Goal: Information Seeking & Learning: Learn about a topic

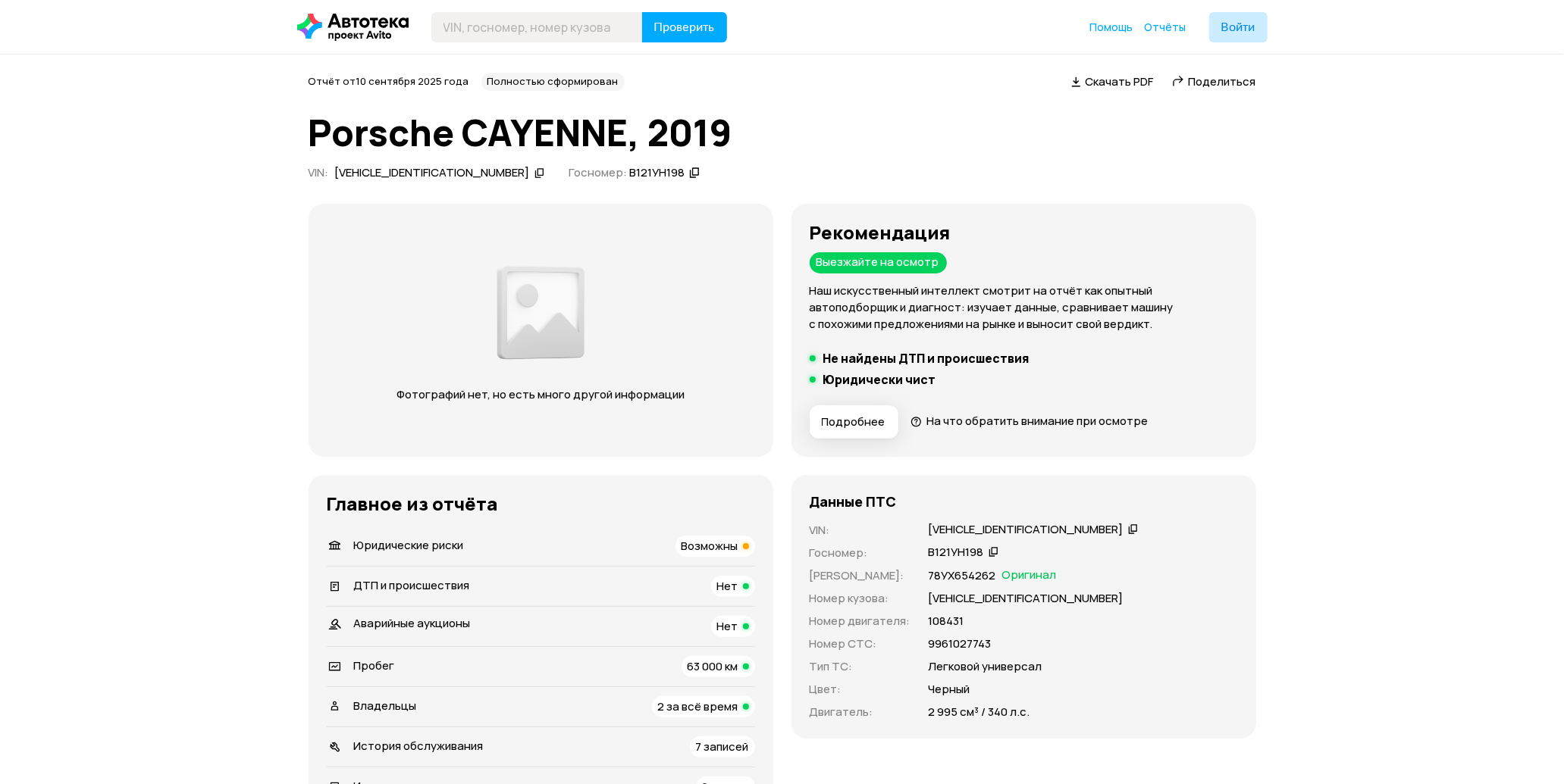
click at [690, 546] on span "Возможны" at bounding box center [710, 546] width 57 height 16
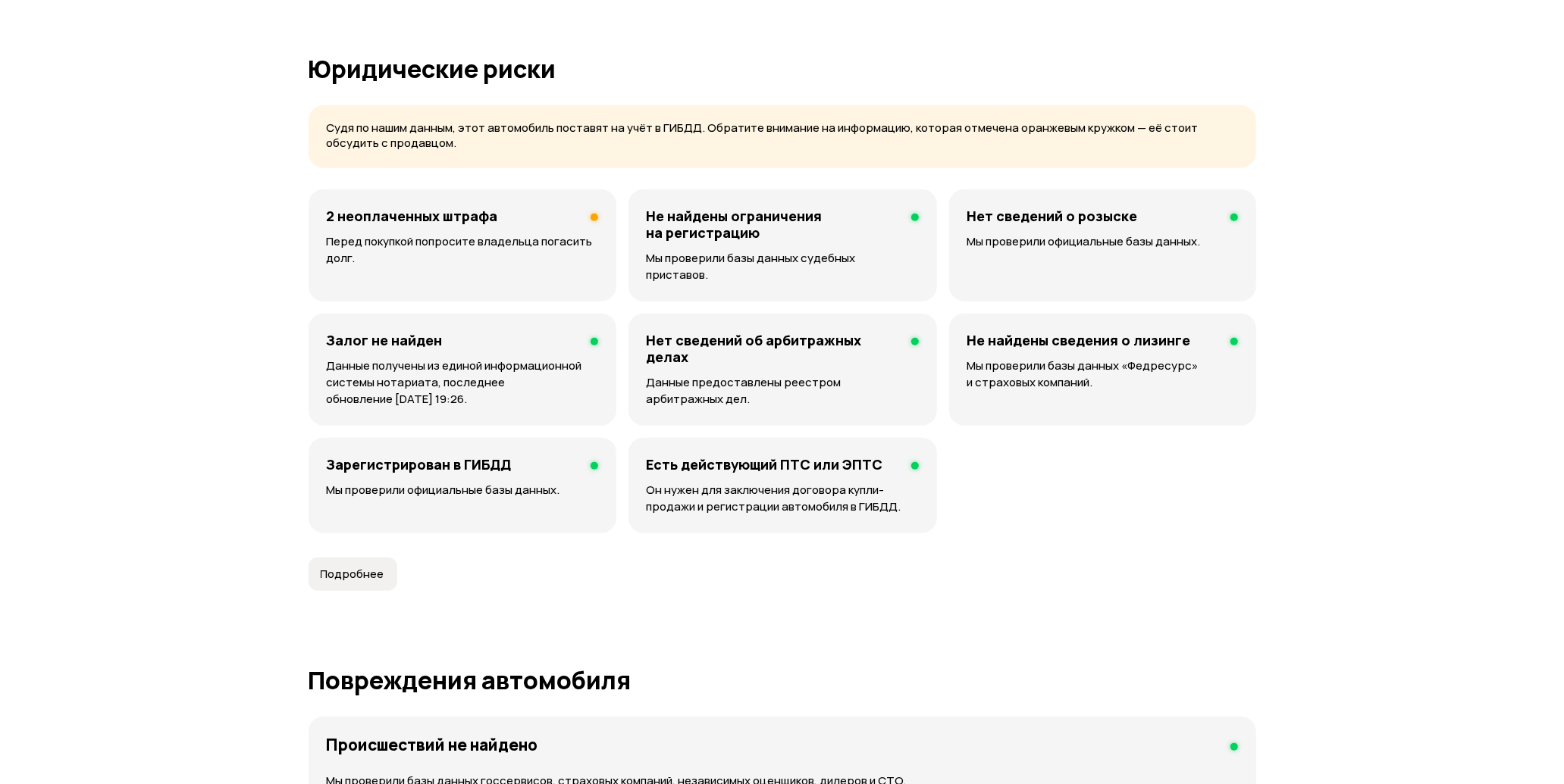
scroll to position [932, 0]
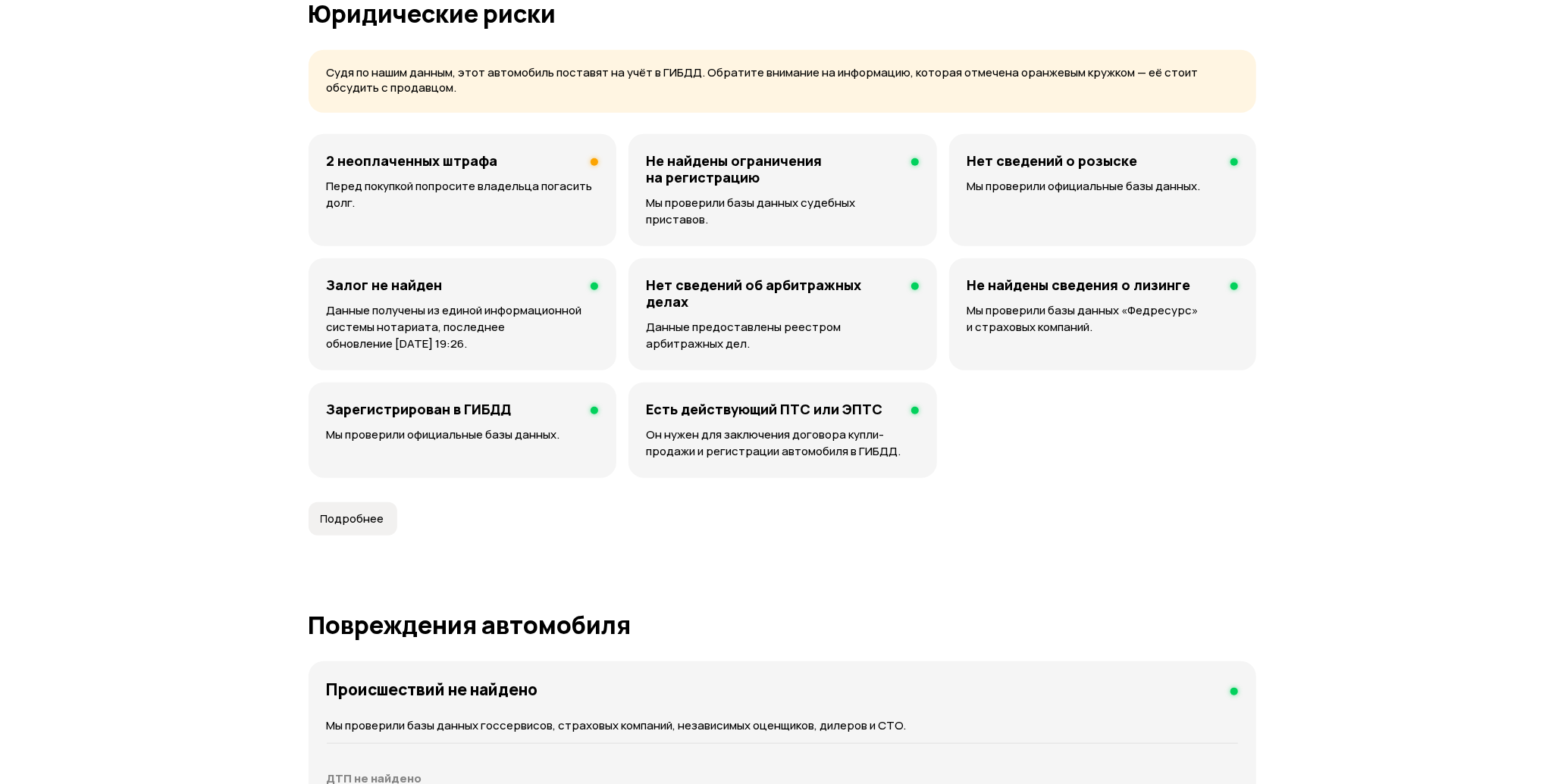
click at [458, 191] on p "Перед покупкой попросите владельца погасить долг." at bounding box center [462, 195] width 272 height 33
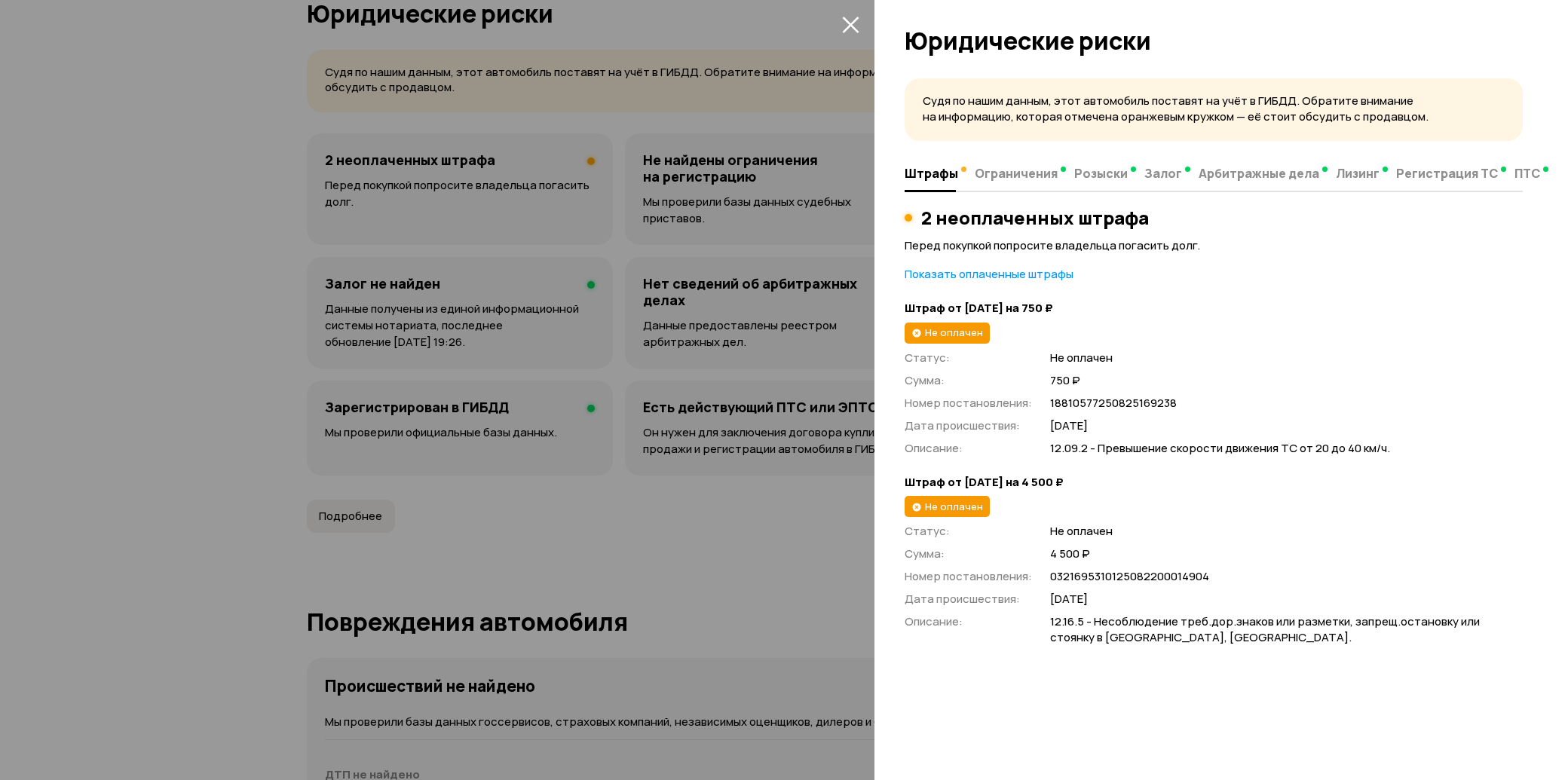
click at [455, 206] on div at bounding box center [784, 390] width 1568 height 780
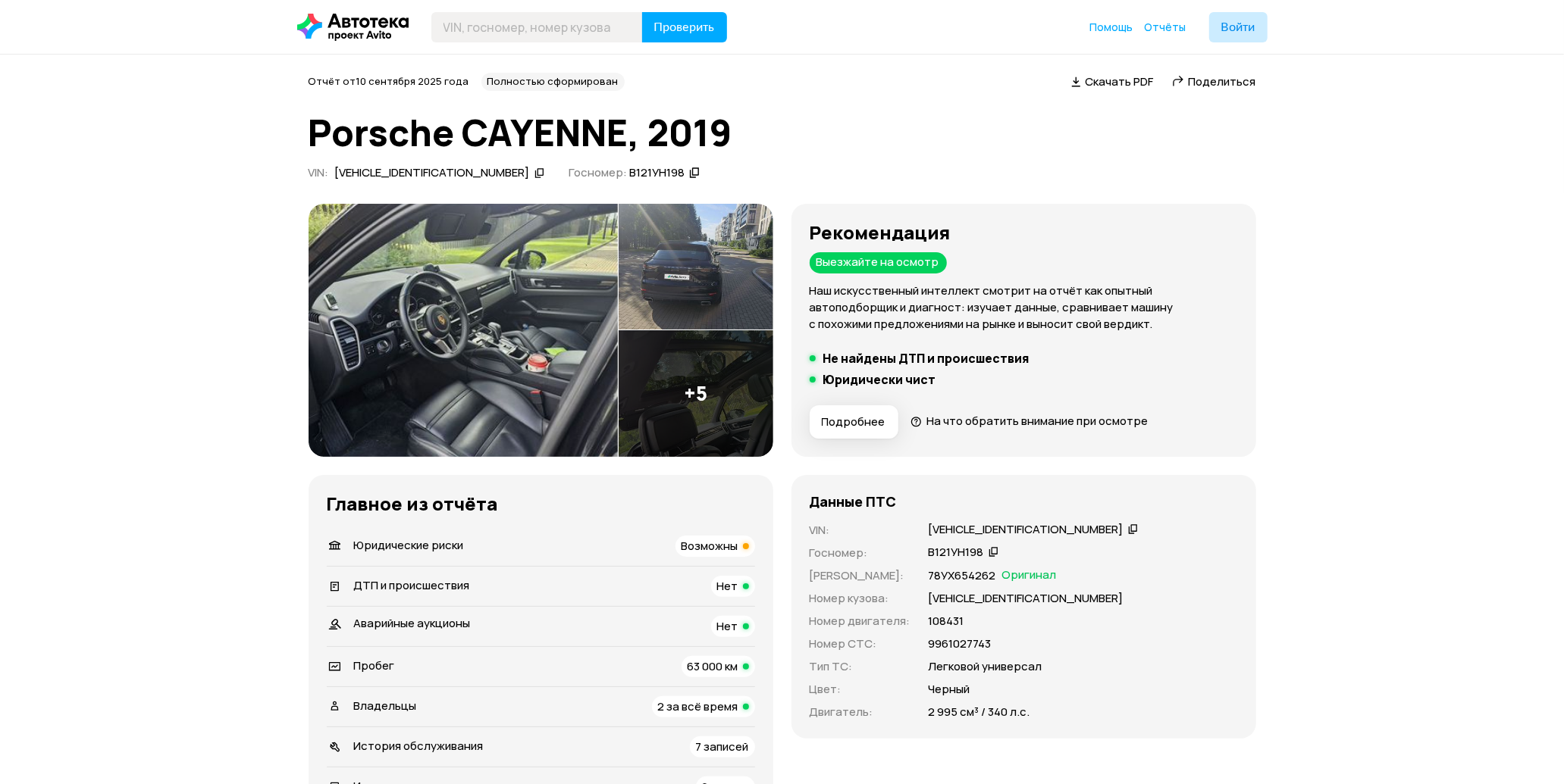
scroll to position [0, 0]
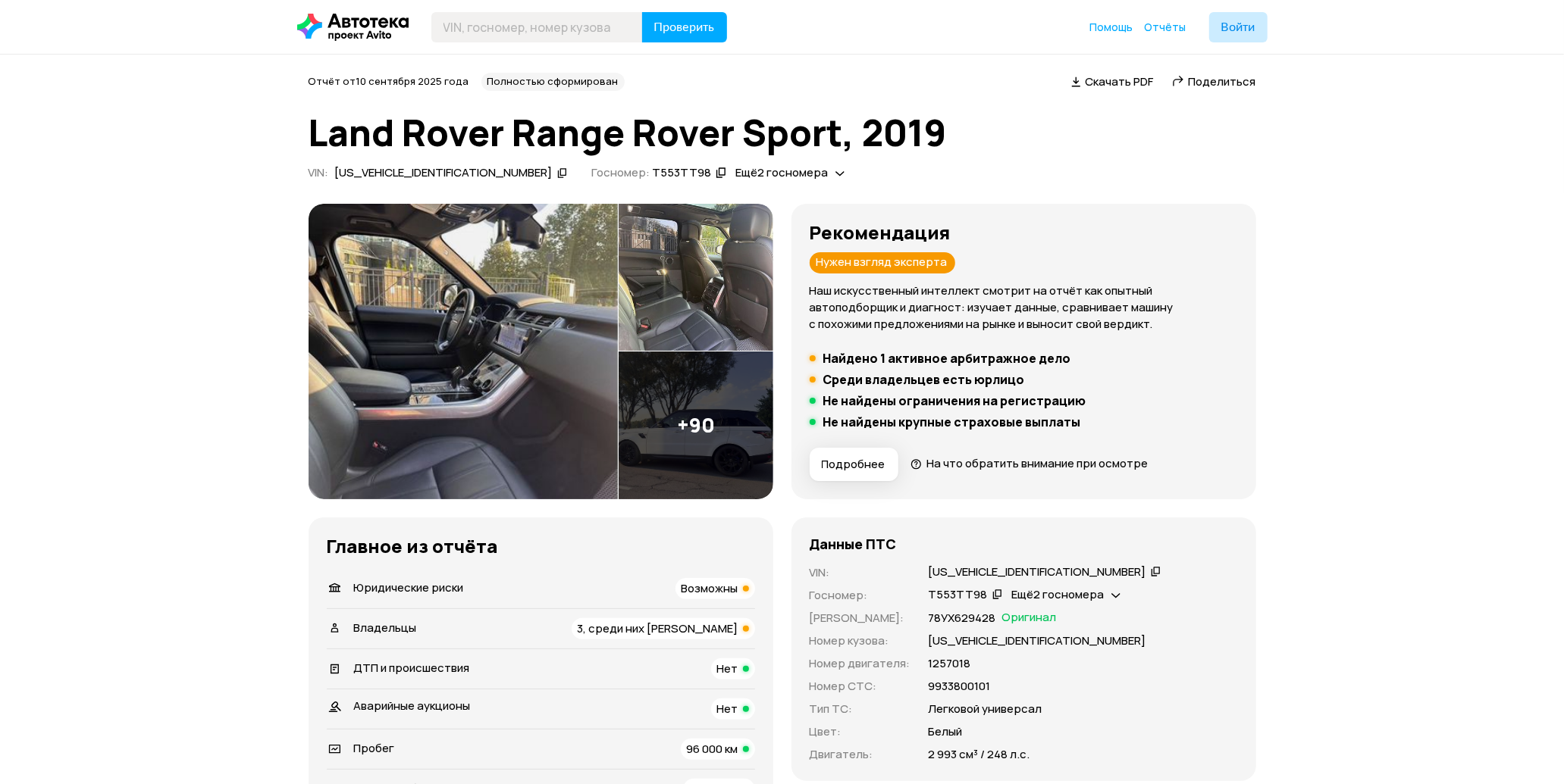
click at [443, 299] on img at bounding box center [462, 351] width 309 height 295
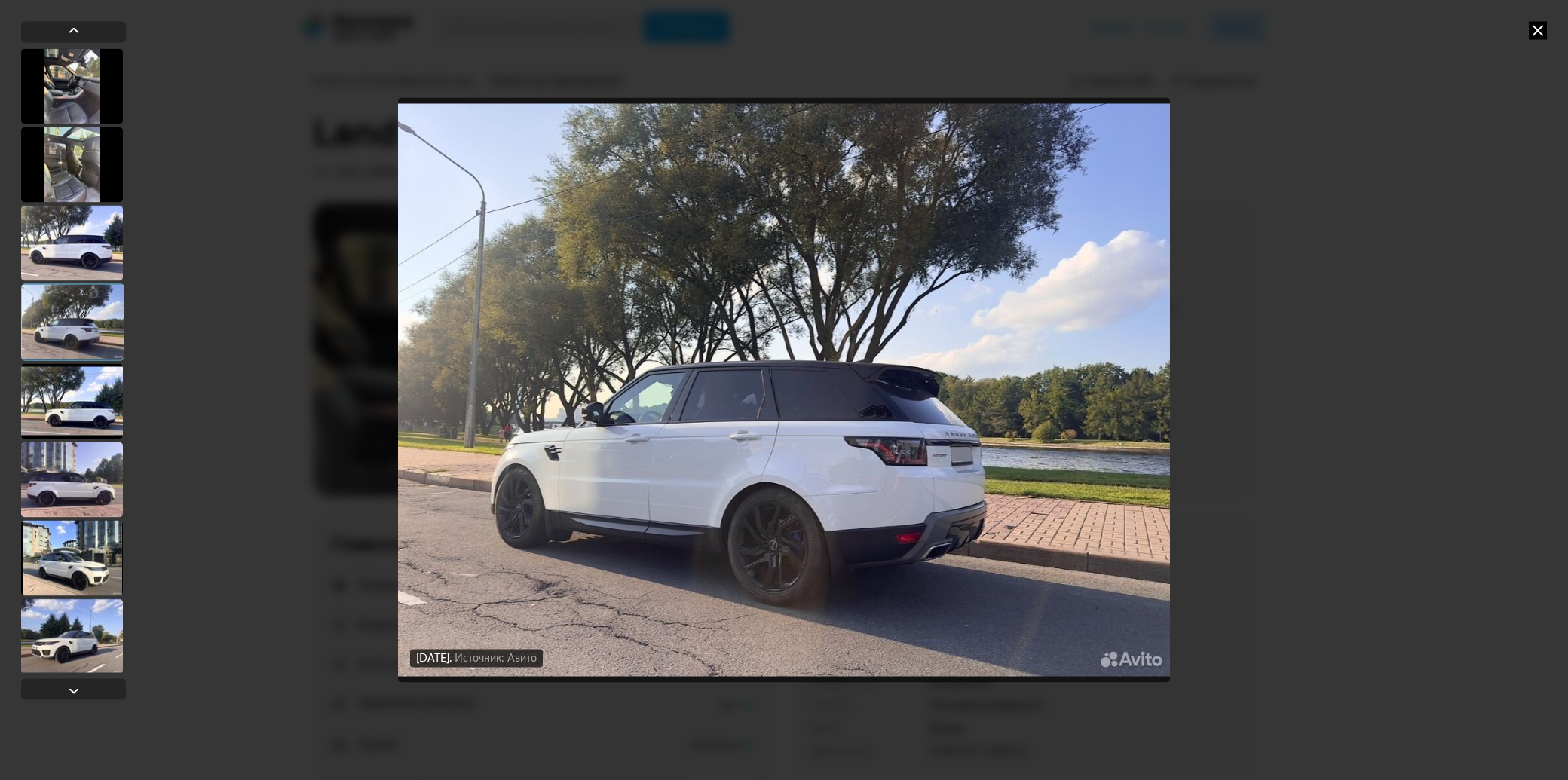
click at [87, 159] on div at bounding box center [72, 164] width 102 height 75
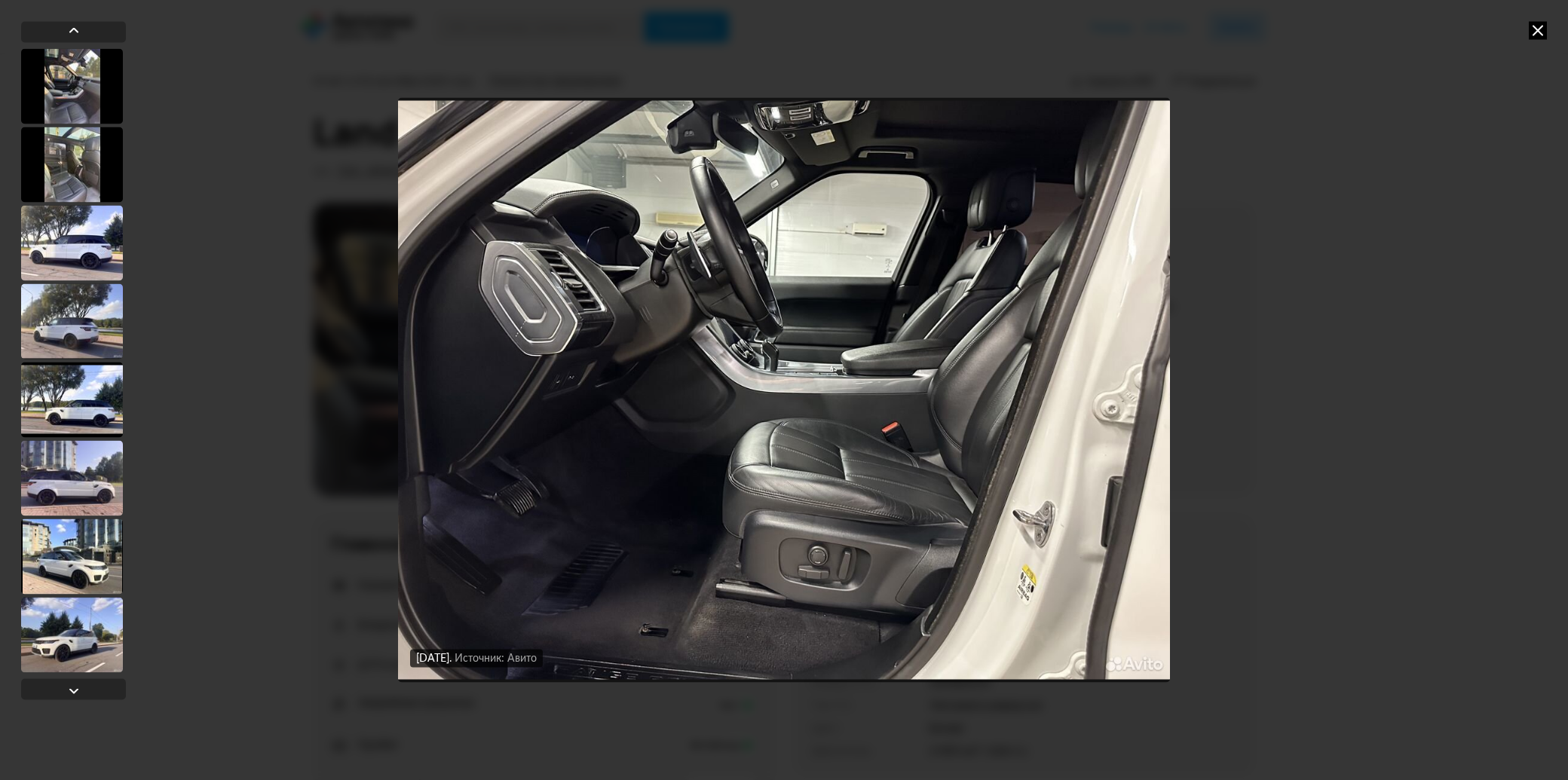
click at [1541, 30] on icon at bounding box center [1537, 30] width 18 height 18
